Goal: Navigation & Orientation: Locate item on page

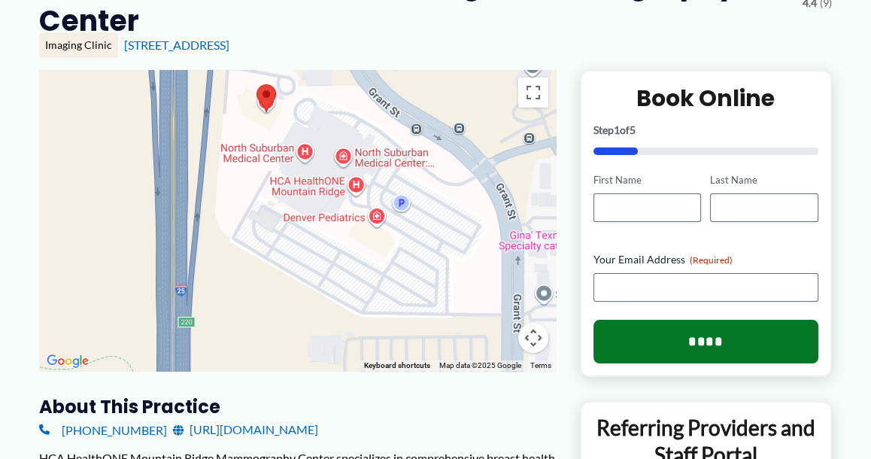
scroll to position [181, 0]
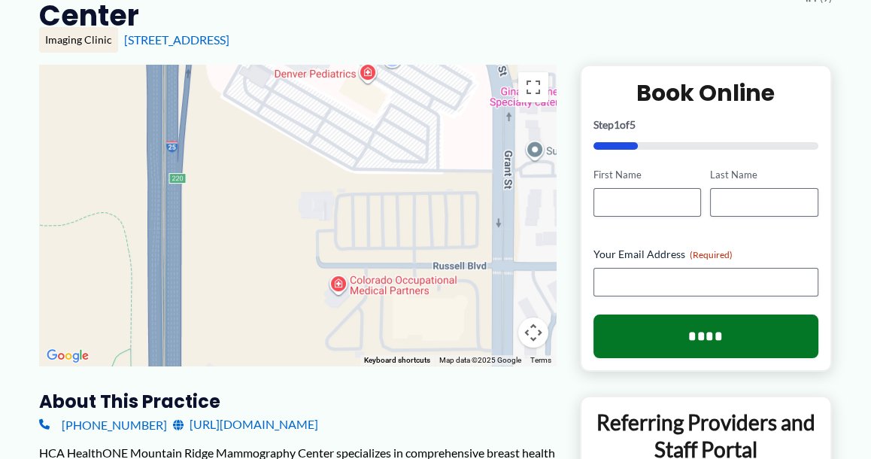
drag, startPoint x: 365, startPoint y: 248, endPoint x: 357, endPoint y: 107, distance: 140.8
click at [357, 107] on div at bounding box center [297, 215] width 516 height 301
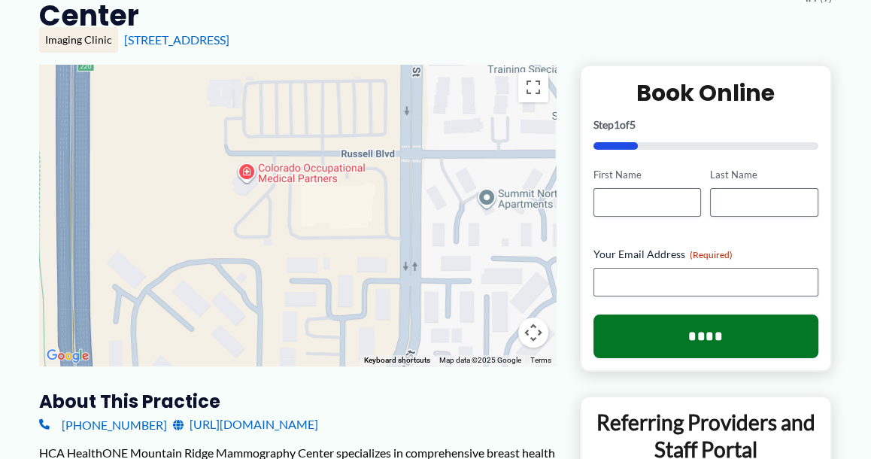
drag, startPoint x: 370, startPoint y: 242, endPoint x: 277, endPoint y: 128, distance: 147.5
click at [277, 128] on div at bounding box center [297, 215] width 516 height 301
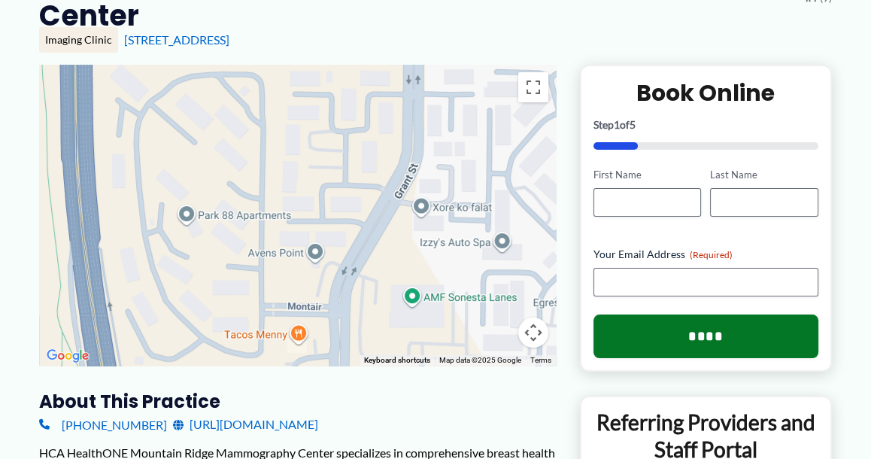
drag, startPoint x: 322, startPoint y: 291, endPoint x: 325, endPoint y: 99, distance: 191.7
click at [325, 99] on div at bounding box center [297, 215] width 516 height 301
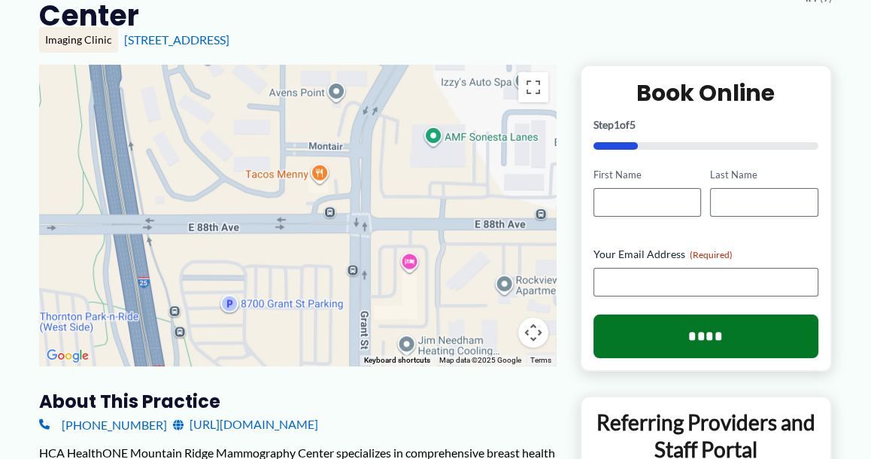
drag, startPoint x: 315, startPoint y: 269, endPoint x: 337, endPoint y: 99, distance: 171.3
click at [337, 99] on div at bounding box center [297, 215] width 516 height 301
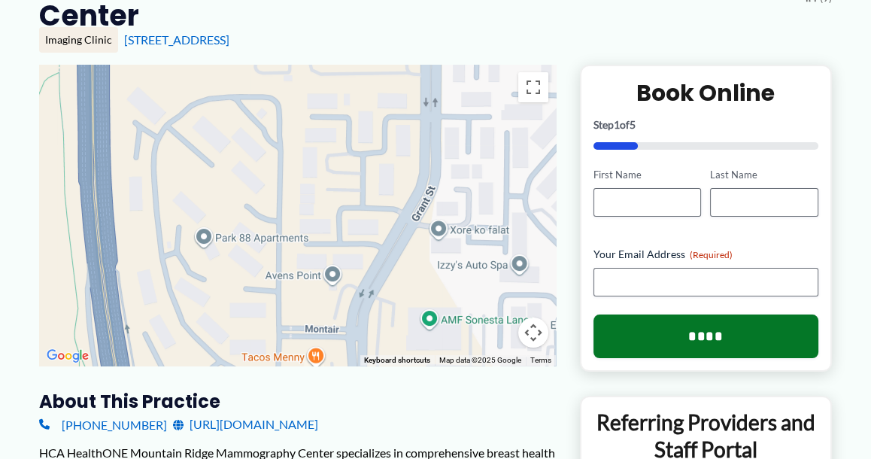
drag, startPoint x: 337, startPoint y: 99, endPoint x: 333, endPoint y: 287, distance: 188.0
click at [333, 287] on div at bounding box center [297, 215] width 516 height 301
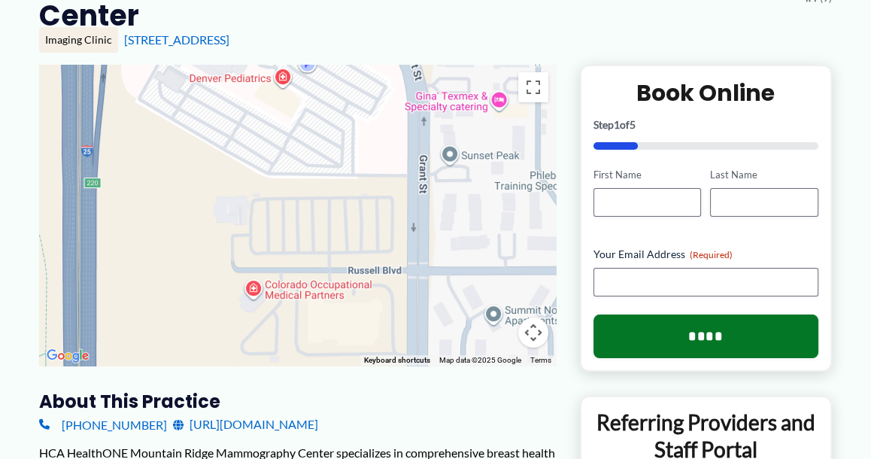
drag, startPoint x: 386, startPoint y: 97, endPoint x: 371, endPoint y: 375, distance: 278.5
click at [371, 375] on div "To navigate the map with touch gestures double-tap and hold your finger on the …" at bounding box center [297, 403] width 516 height 676
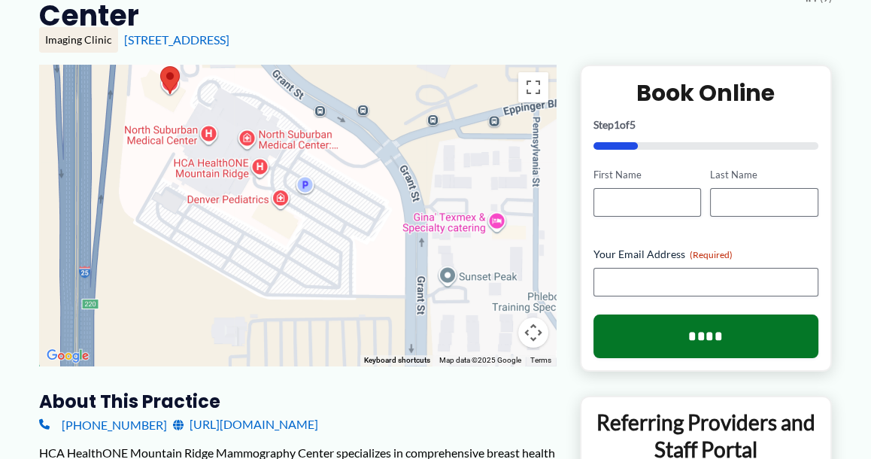
drag, startPoint x: 383, startPoint y: 172, endPoint x: 381, endPoint y: 298, distance: 126.3
click at [381, 298] on div at bounding box center [297, 215] width 516 height 301
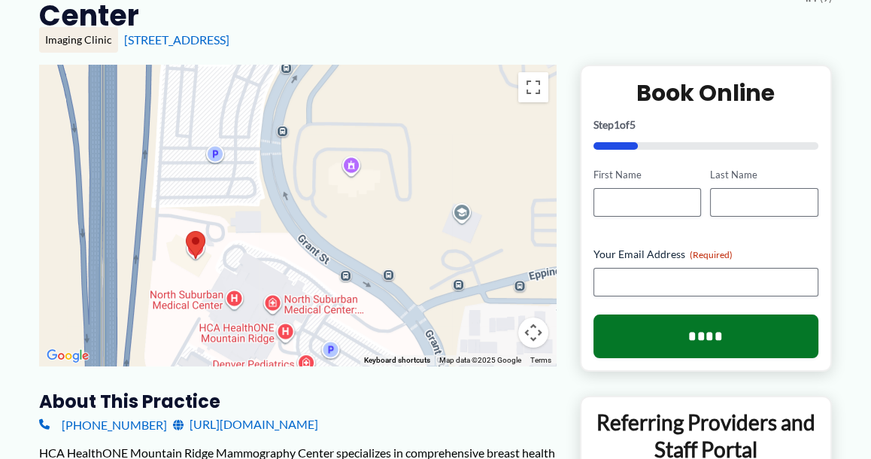
drag, startPoint x: 364, startPoint y: 153, endPoint x: 390, endPoint y: 323, distance: 172.7
click at [390, 323] on div at bounding box center [297, 215] width 516 height 301
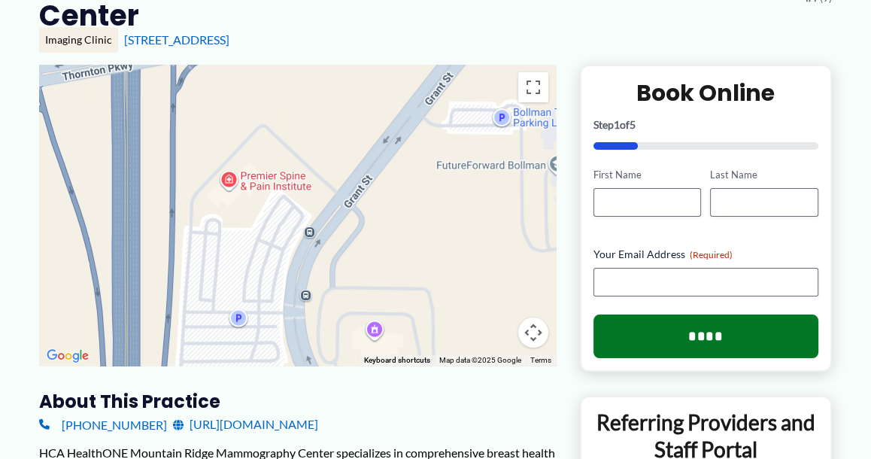
drag, startPoint x: 396, startPoint y: 132, endPoint x: 419, endPoint y: 306, distance: 175.2
click at [419, 306] on div at bounding box center [297, 215] width 516 height 301
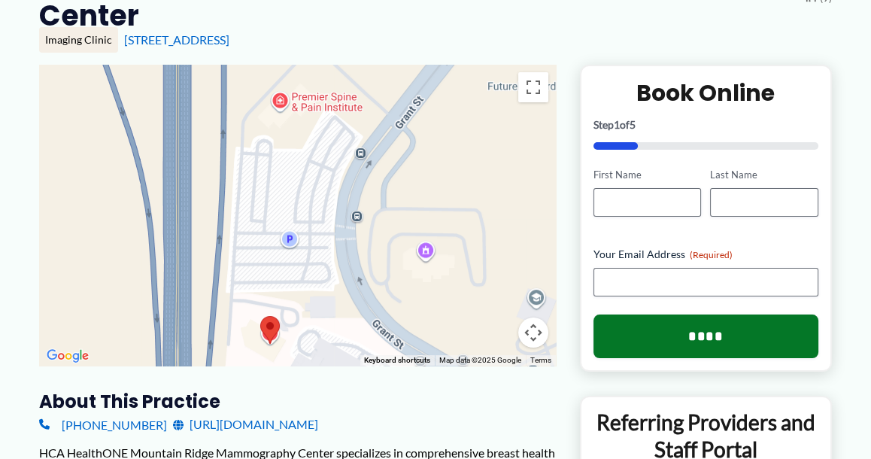
drag, startPoint x: 401, startPoint y: 116, endPoint x: 452, endPoint y: 41, distance: 90.9
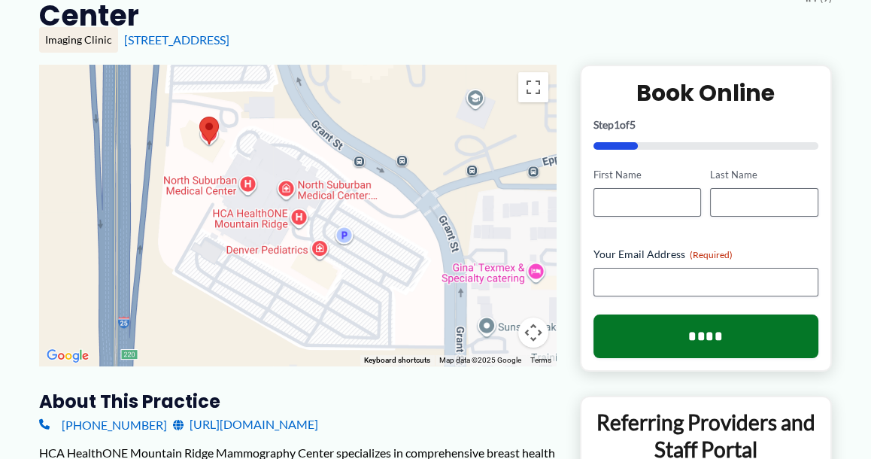
drag, startPoint x: 406, startPoint y: 211, endPoint x: 344, endPoint y: 10, distance: 210.7
click at [397, 109] on div at bounding box center [297, 215] width 516 height 301
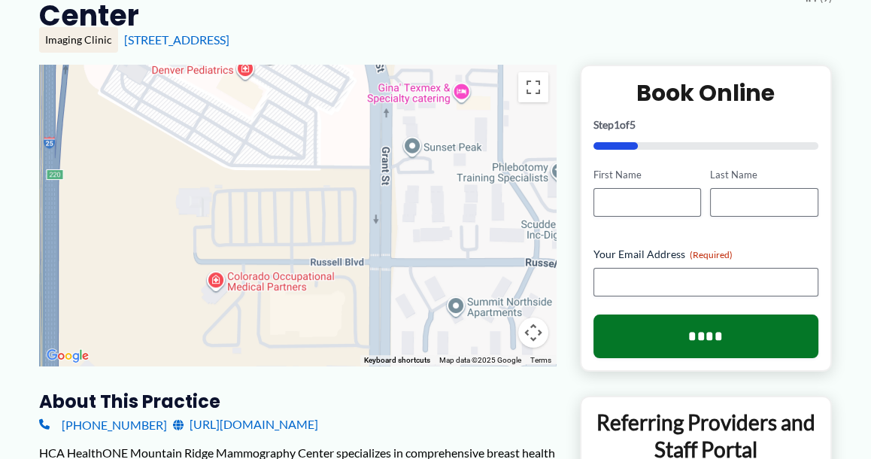
drag, startPoint x: 369, startPoint y: 265, endPoint x: 294, endPoint y: 84, distance: 196.1
click at [294, 84] on div at bounding box center [297, 215] width 516 height 301
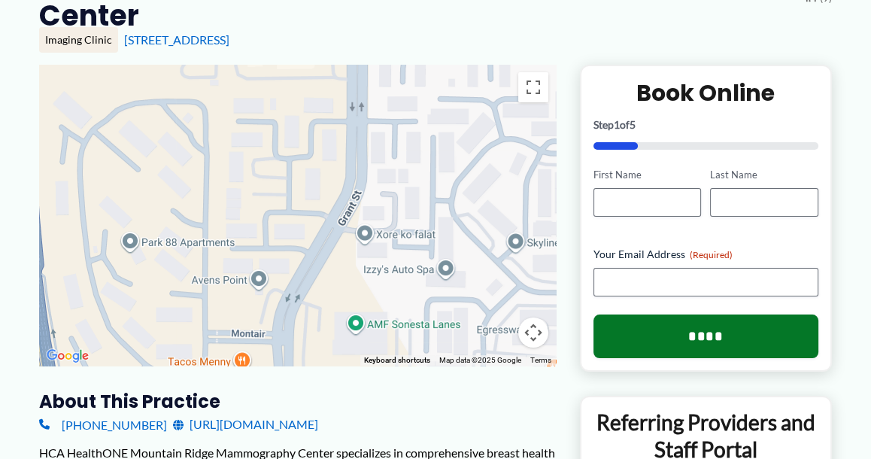
drag, startPoint x: 316, startPoint y: 207, endPoint x: 292, endPoint y: -63, distance: 270.9
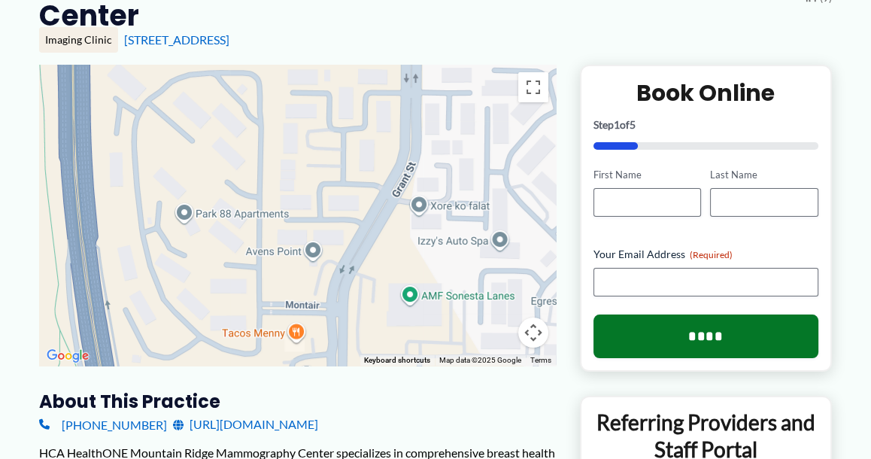
drag, startPoint x: 466, startPoint y: 268, endPoint x: 526, endPoint y: 233, distance: 69.7
click at [526, 233] on div at bounding box center [297, 215] width 516 height 301
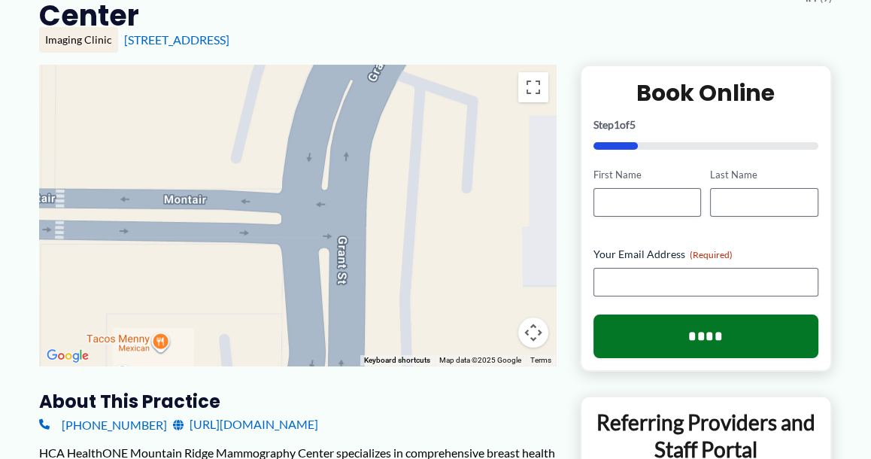
drag, startPoint x: 292, startPoint y: 246, endPoint x: 843, endPoint y: -66, distance: 632.6
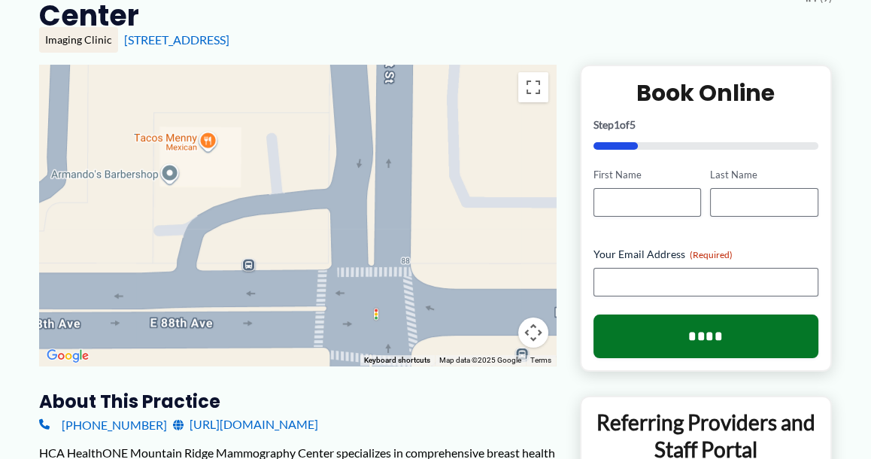
drag, startPoint x: 502, startPoint y: 207, endPoint x: 553, endPoint y: -11, distance: 223.7
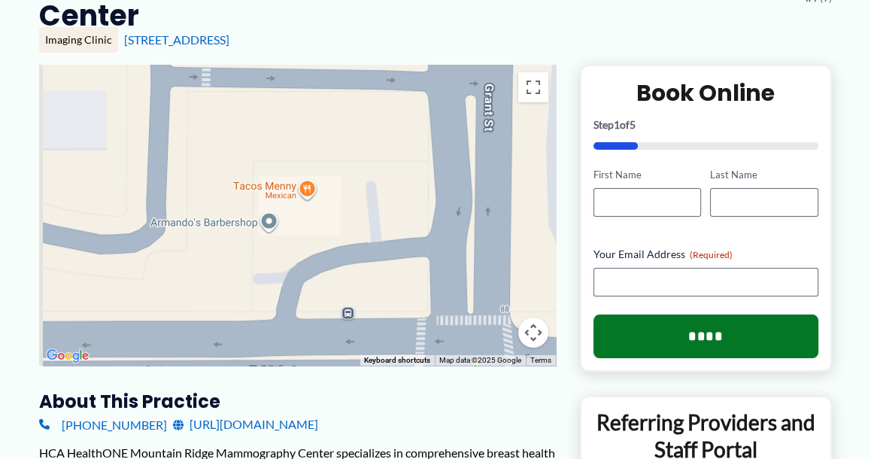
drag, startPoint x: 477, startPoint y: 241, endPoint x: 577, endPoint y: 283, distance: 108.5
click at [577, 283] on div "To navigate the map with touch gestures double-tap and hold your finger on the …" at bounding box center [435, 403] width 792 height 676
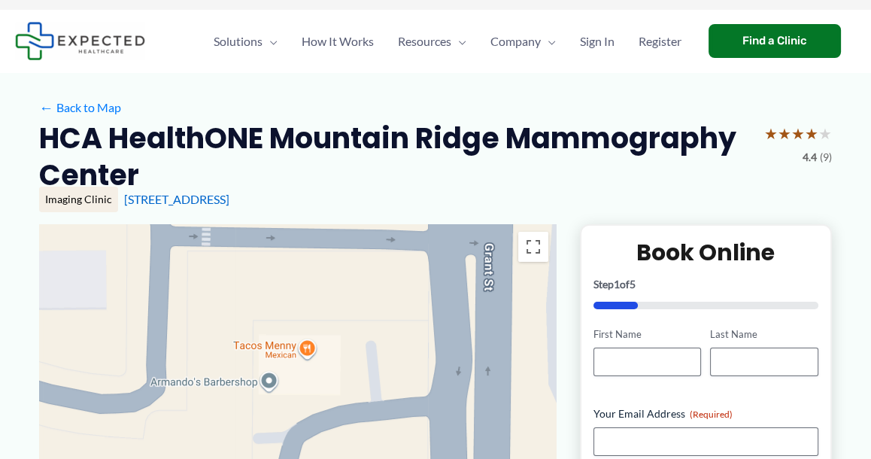
scroll to position [0, 0]
